Goal: Navigation & Orientation: Find specific page/section

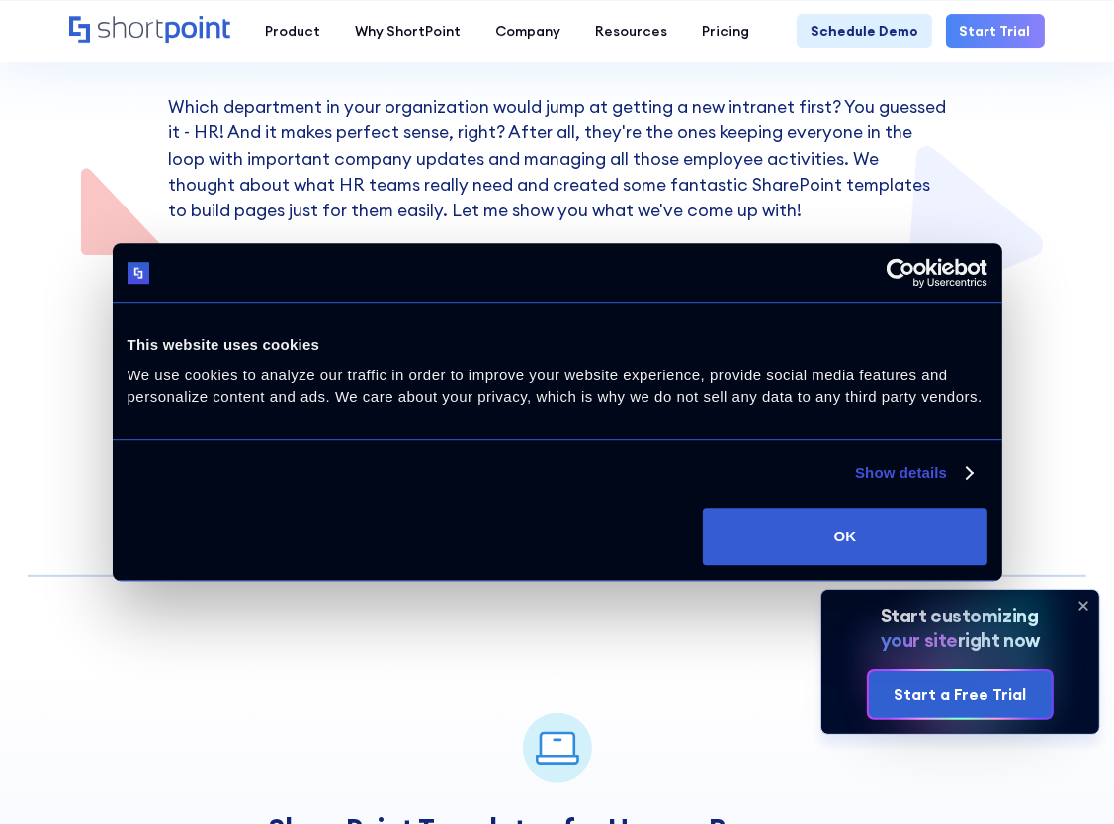
scroll to position [395, 0]
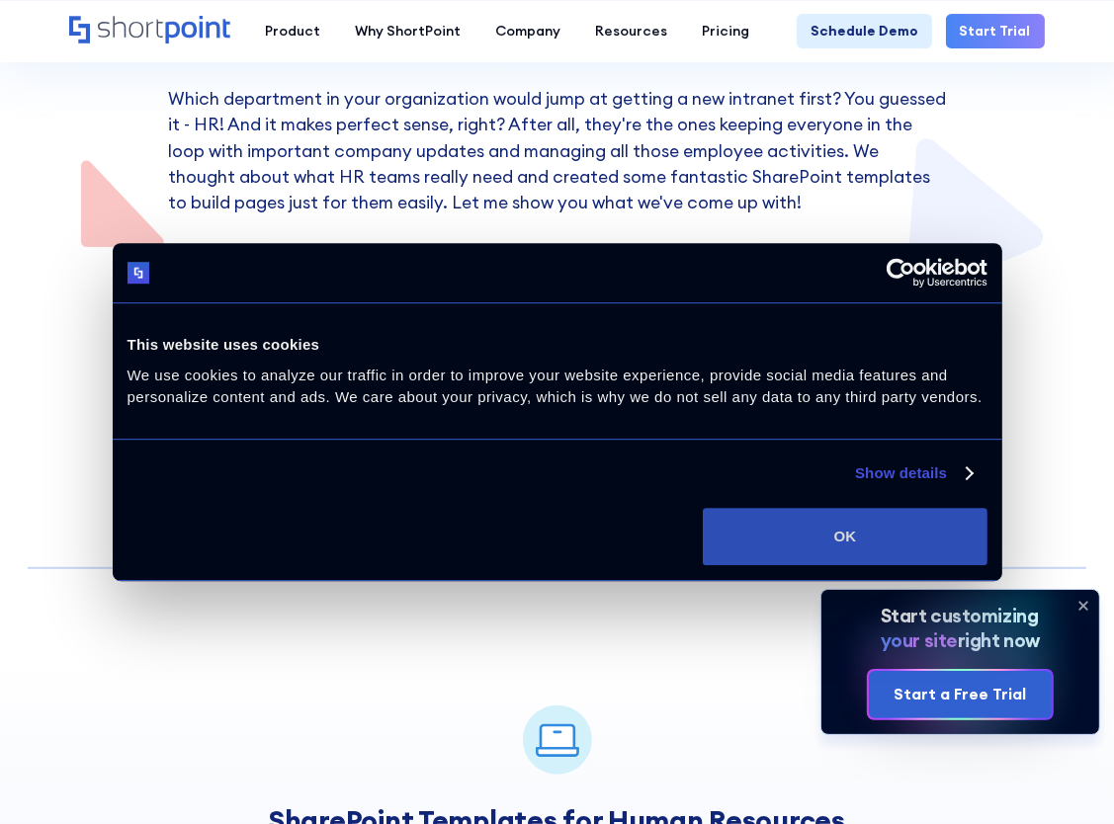
click at [887, 528] on button "OK" at bounding box center [845, 536] width 284 height 57
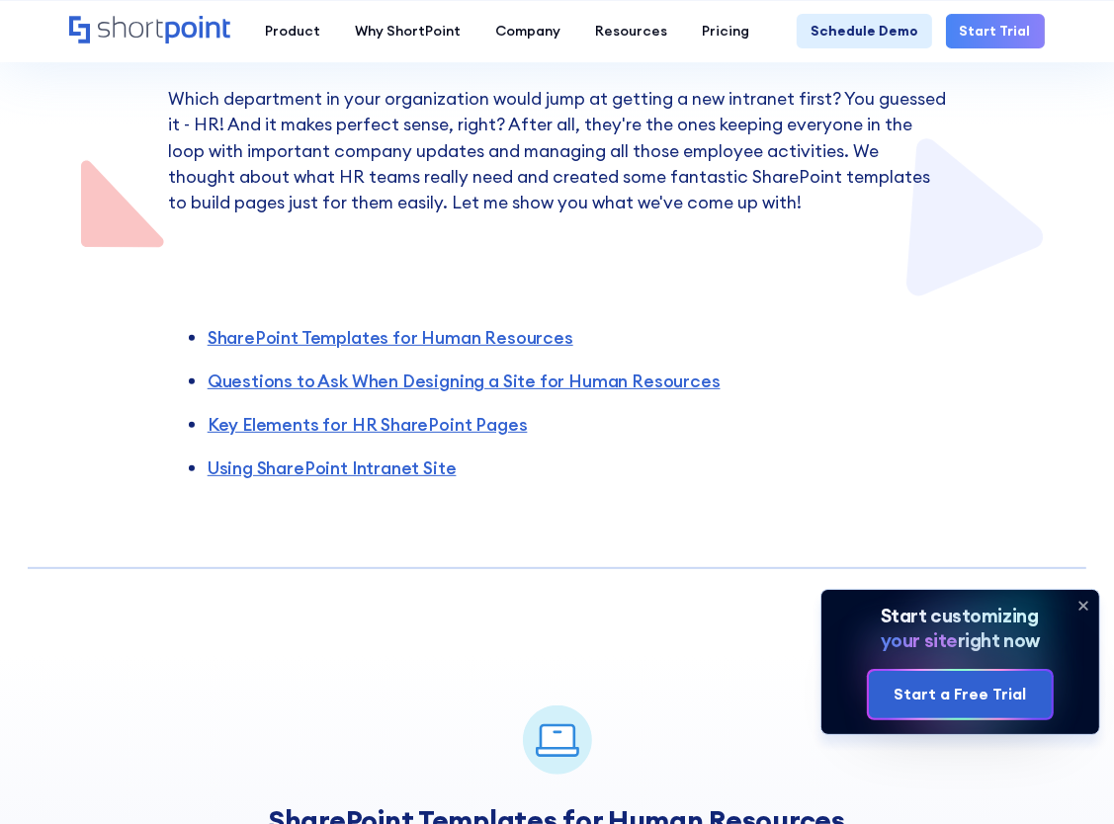
scroll to position [0, 0]
click at [1082, 602] on icon at bounding box center [1083, 606] width 32 height 32
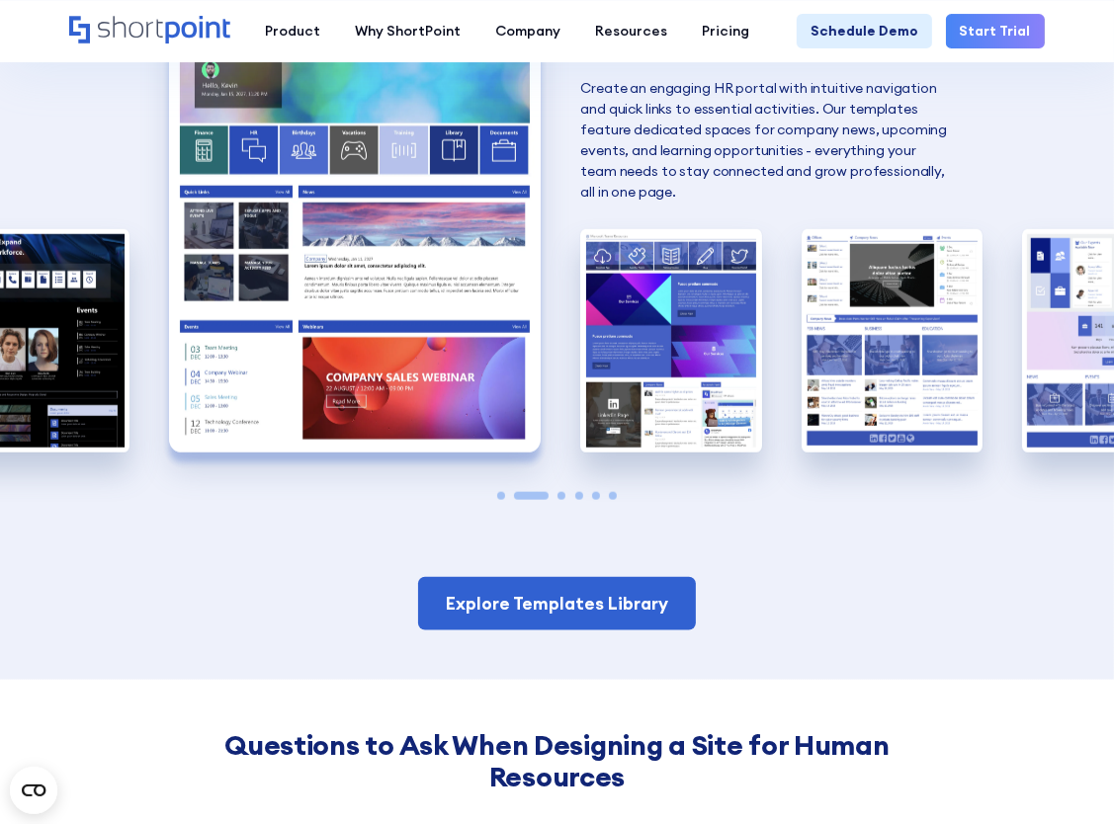
scroll to position [1581, 0]
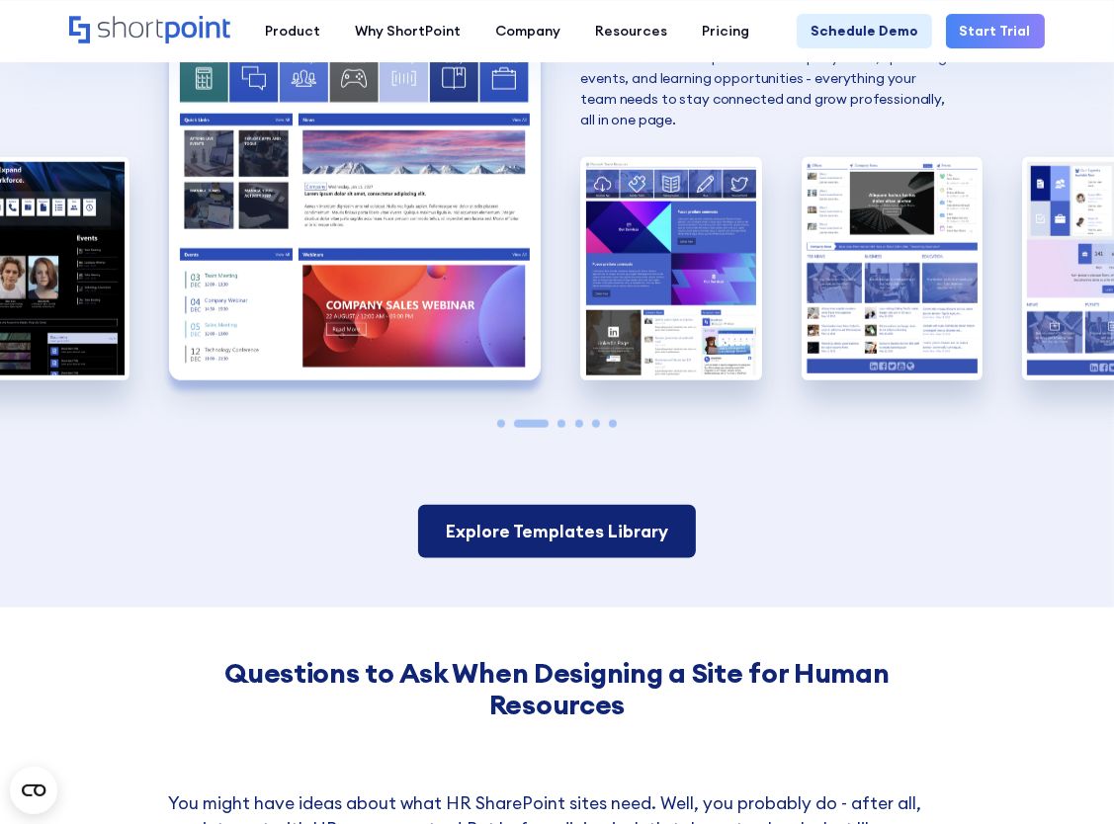
click at [586, 526] on link "Explore Templates Library" at bounding box center [557, 531] width 278 height 53
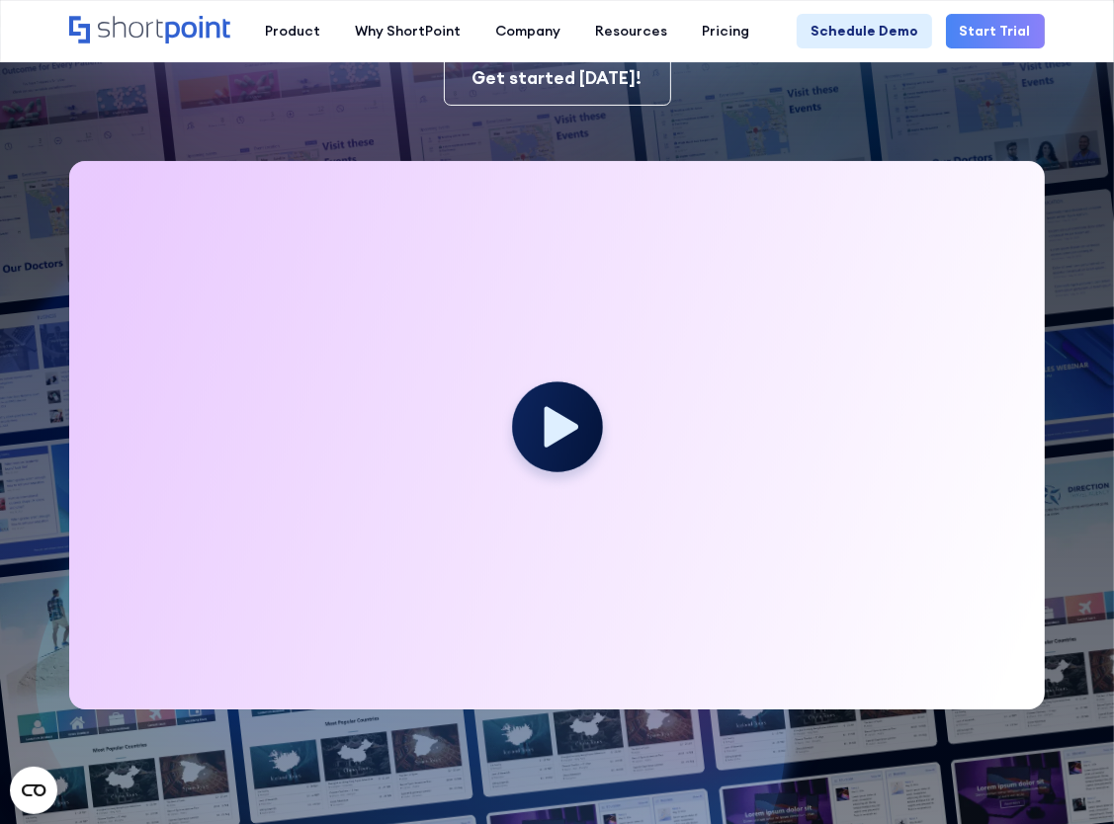
scroll to position [988, 0]
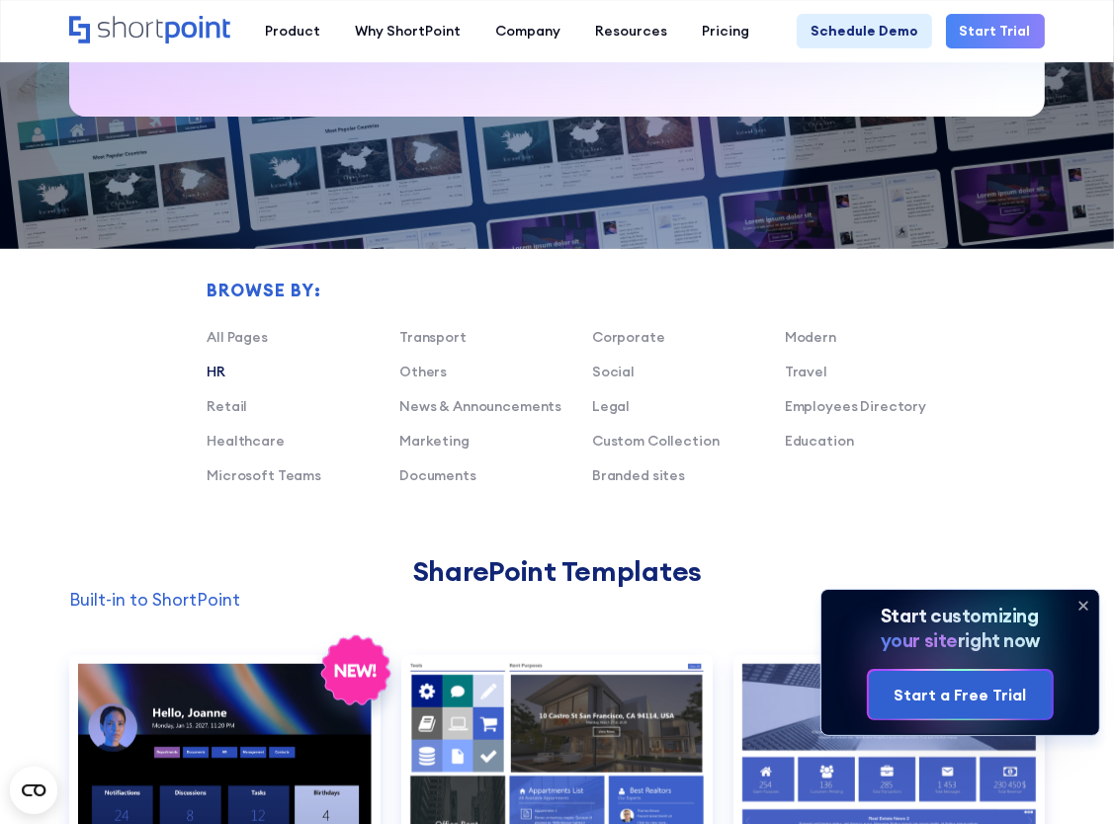
click at [214, 373] on link "HR" at bounding box center [216, 372] width 19 height 18
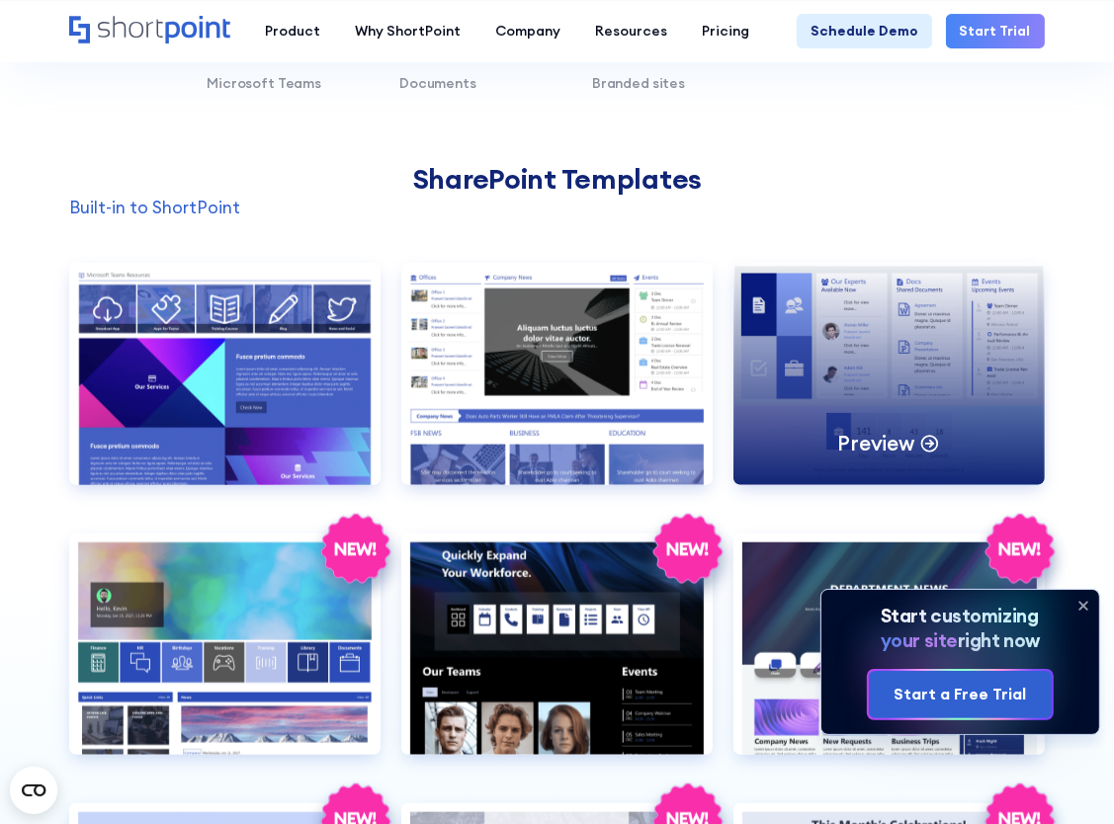
scroll to position [1384, 0]
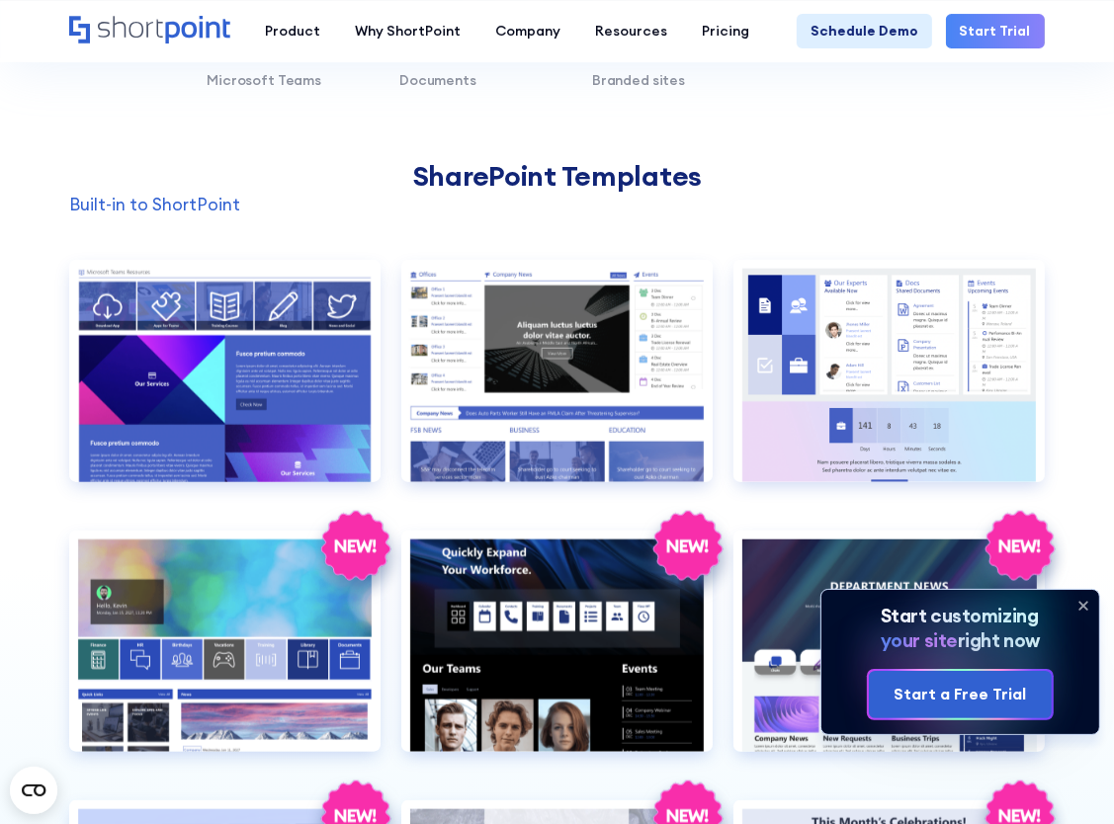
click at [1082, 605] on icon at bounding box center [1083, 606] width 8 height 8
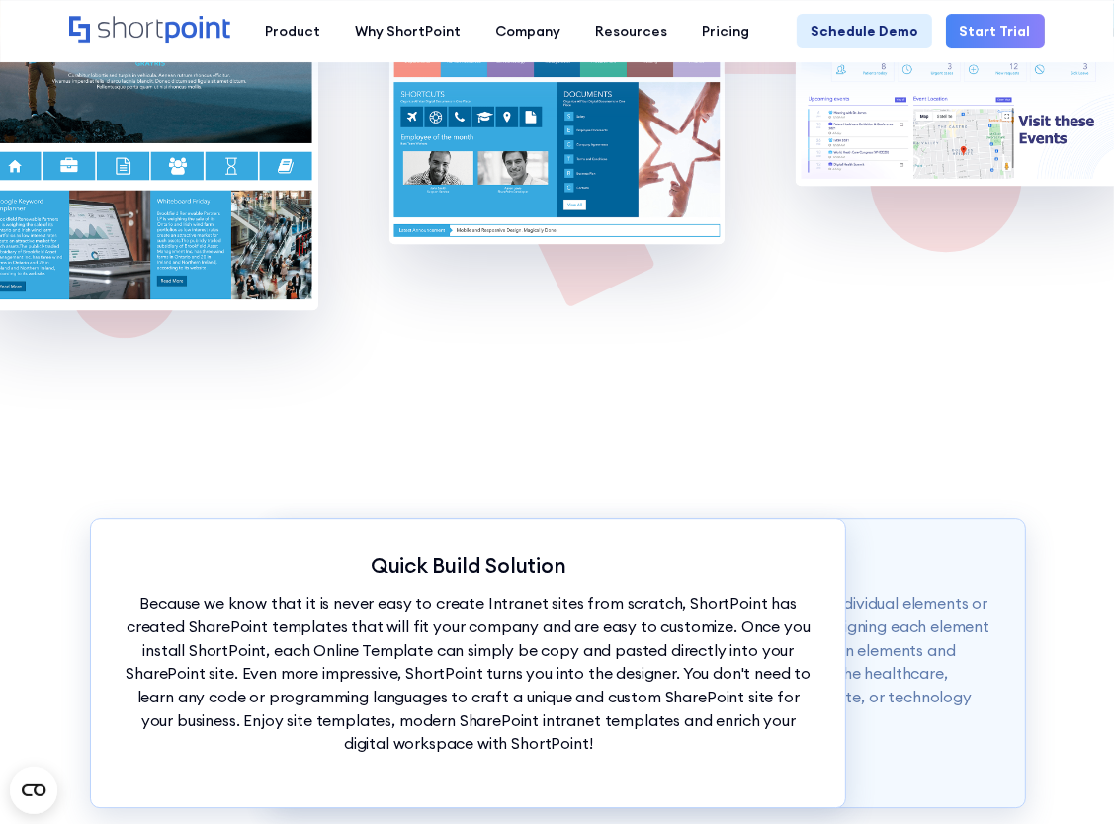
scroll to position [4447, 0]
